Goal: Navigation & Orientation: Understand site structure

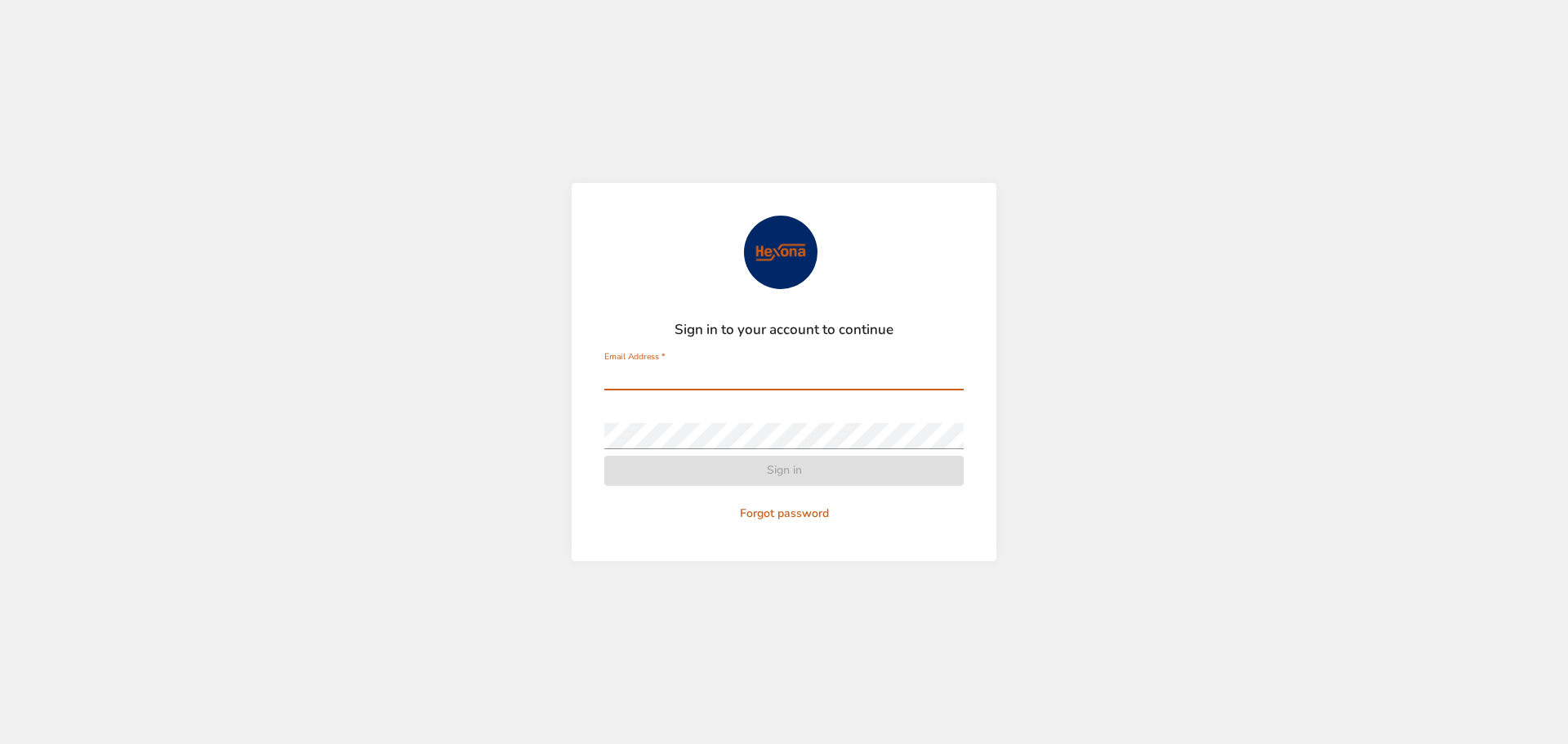
click at [669, 368] on input "Email Address   *" at bounding box center [784, 377] width 360 height 26
click at [0, 743] on com-1password-button at bounding box center [0, 744] width 0 height 0
type input "**********"
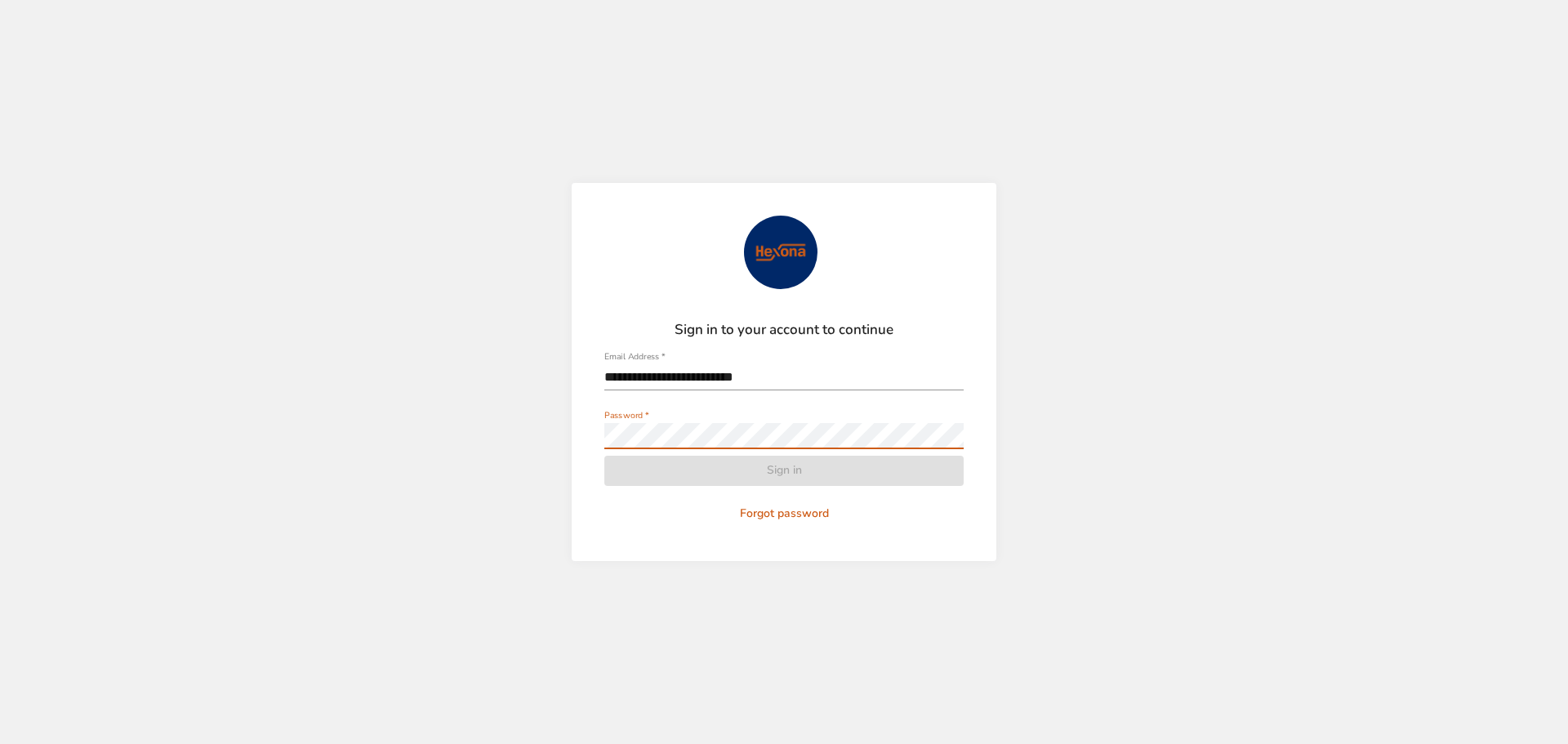
click at [0, 743] on com-1password-button at bounding box center [0, 744] width 0 height 0
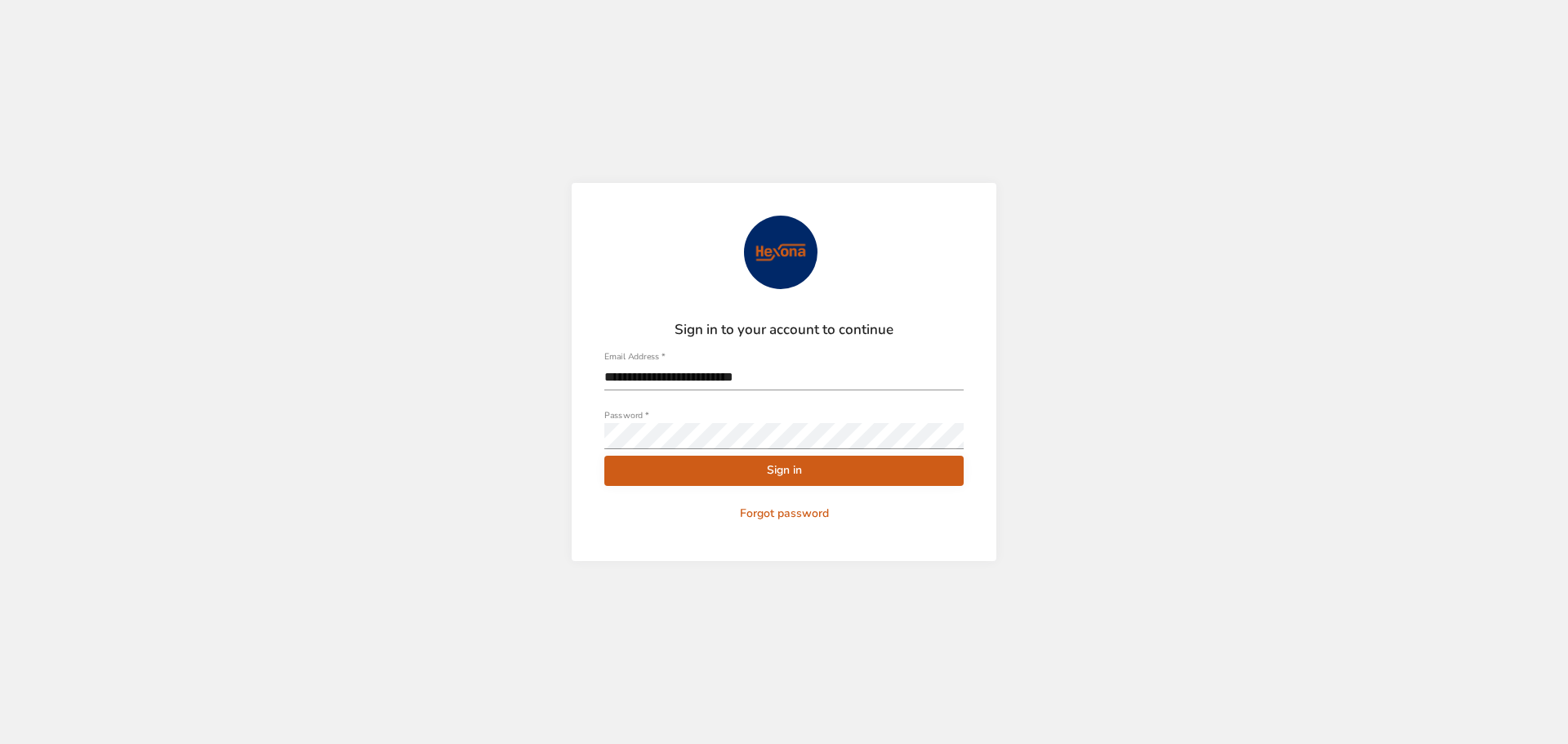
click at [761, 474] on span "Sign in" at bounding box center [784, 471] width 333 height 20
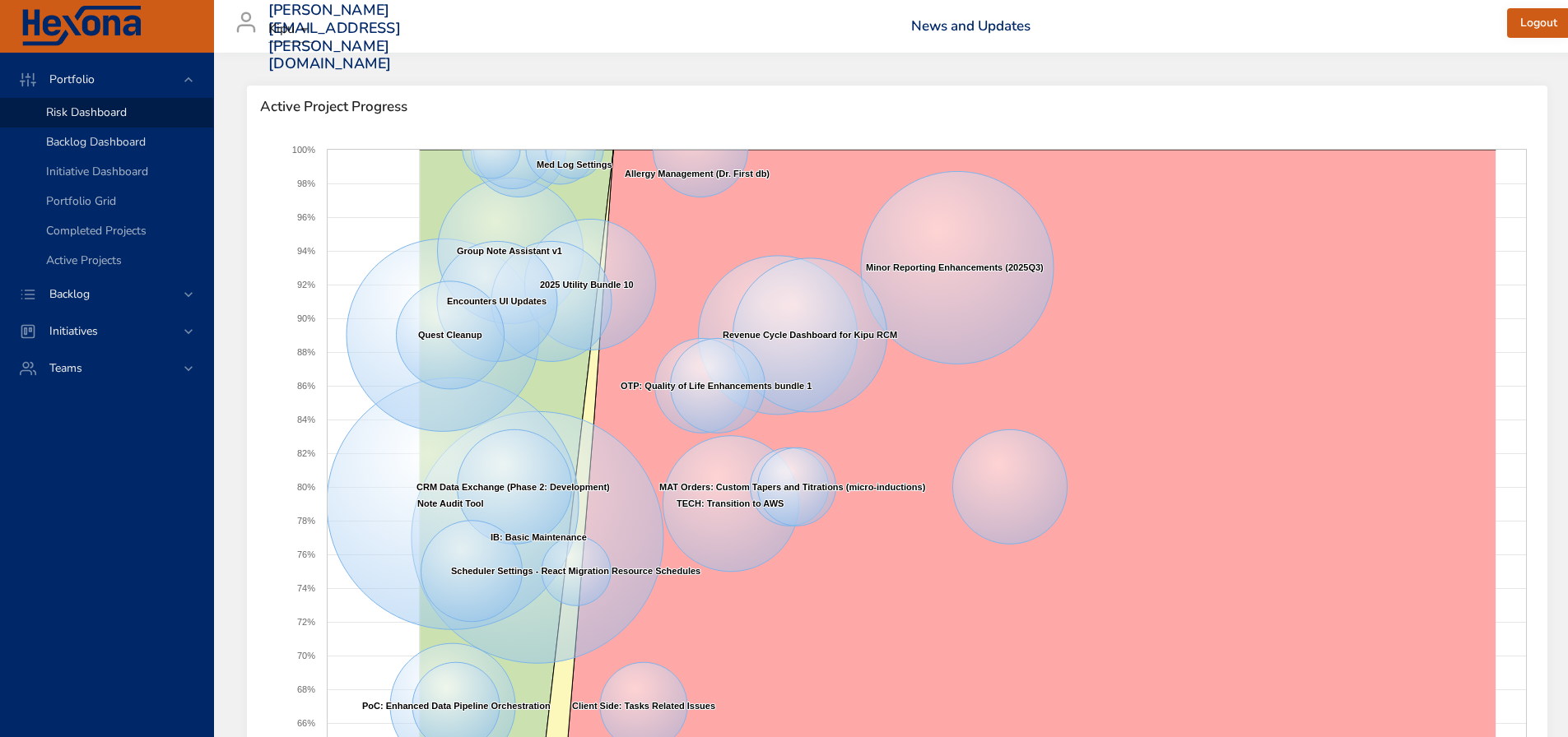
click at [75, 142] on span "Backlog Dashboard" at bounding box center [96, 142] width 99 height 16
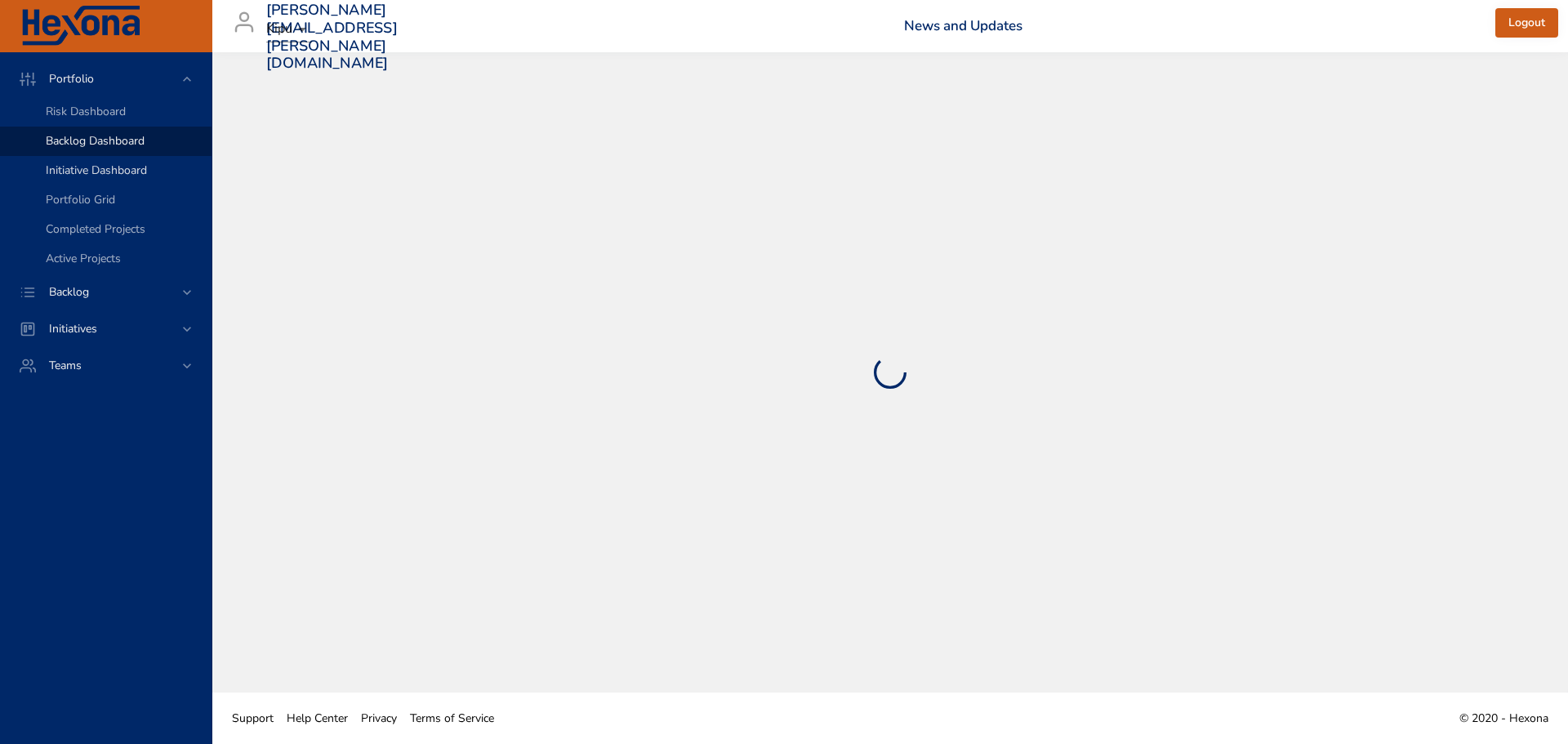
click at [93, 174] on span "Initiative Dashboard" at bounding box center [96, 170] width 101 height 16
click at [92, 196] on span "Portfolio Grid" at bounding box center [80, 200] width 70 height 16
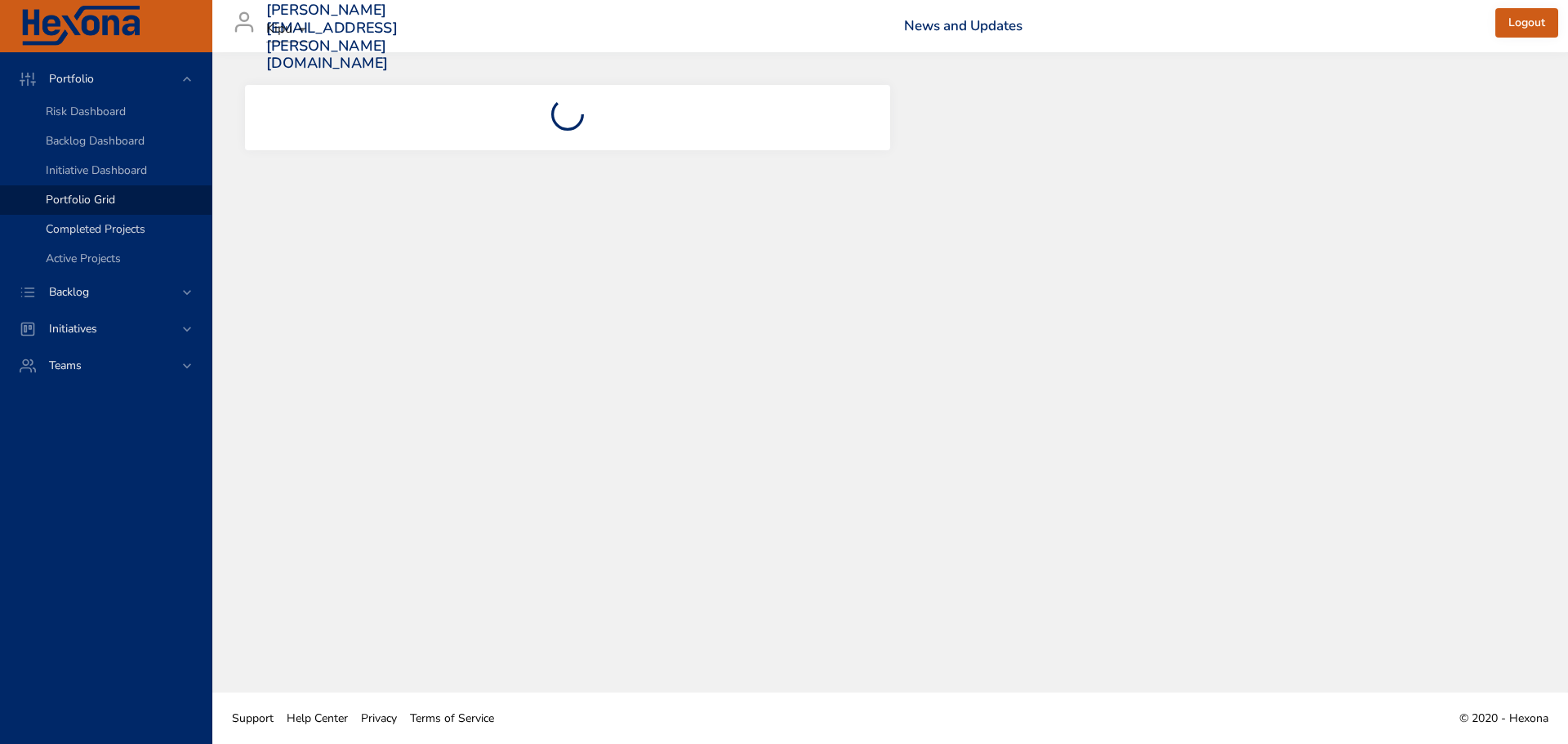
click at [104, 220] on link "Completed Projects" at bounding box center [106, 229] width 212 height 29
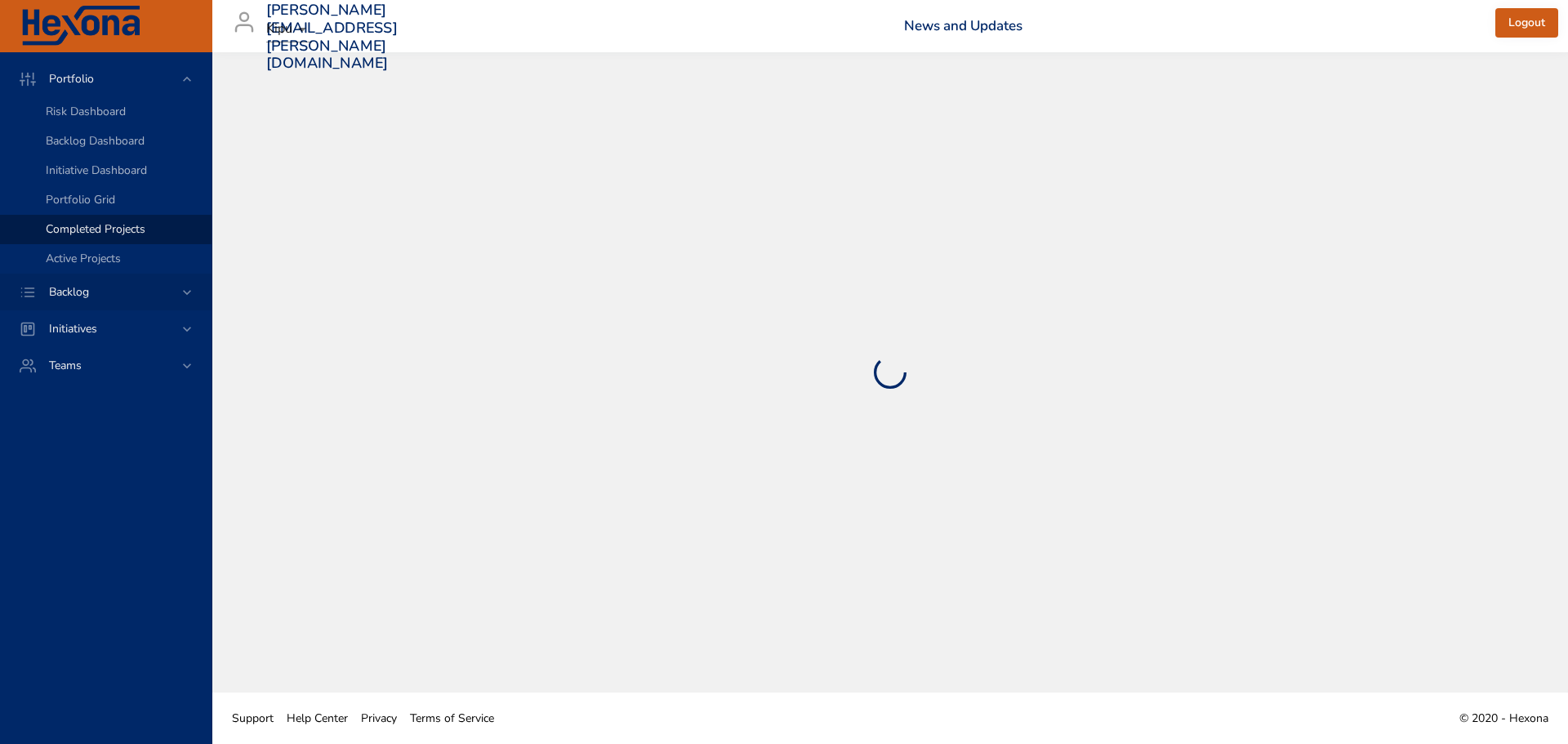
click at [62, 286] on span "Backlog" at bounding box center [69, 292] width 66 height 16
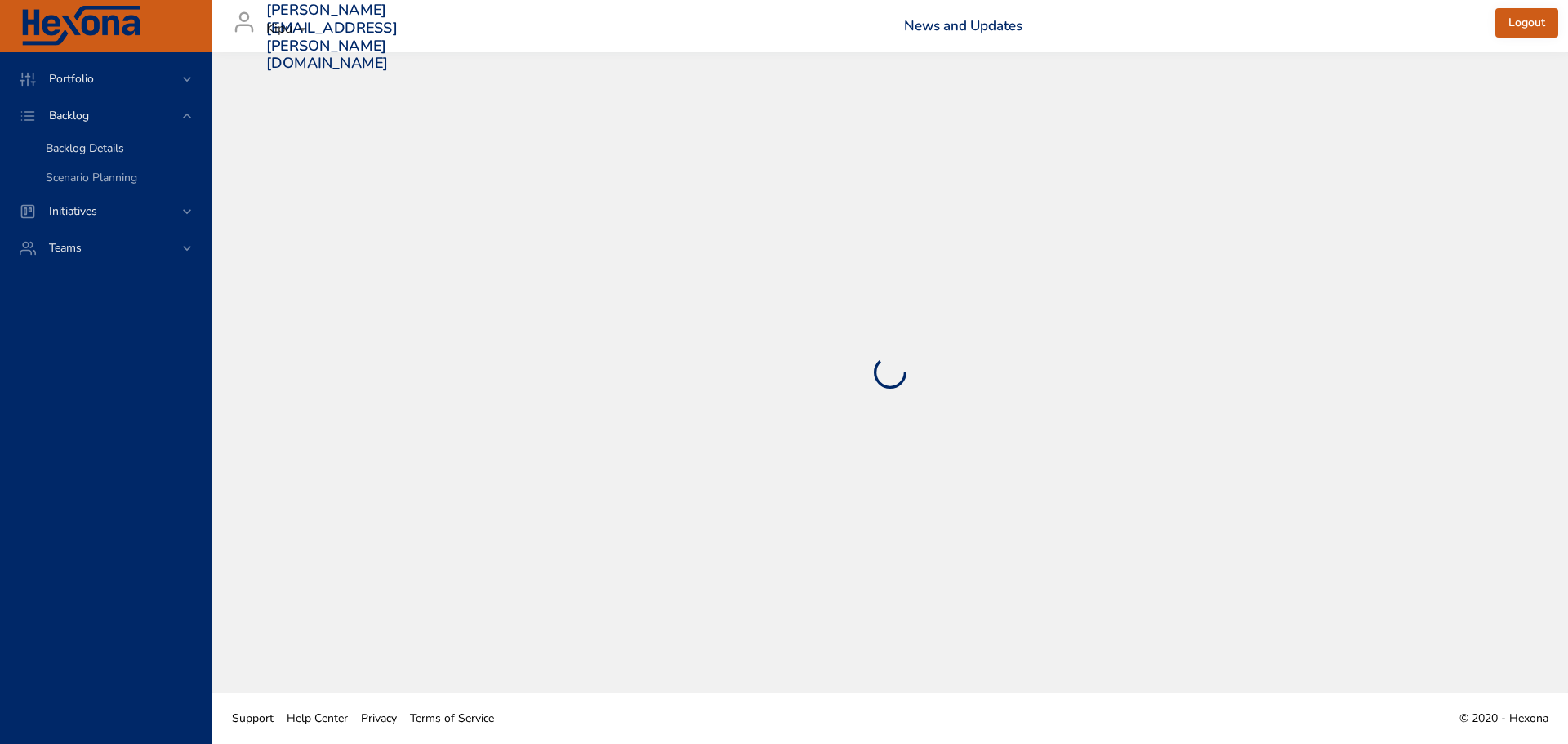
click at [81, 152] on span "Backlog Details" at bounding box center [85, 148] width 78 height 16
